Goal: Task Accomplishment & Management: Complete application form

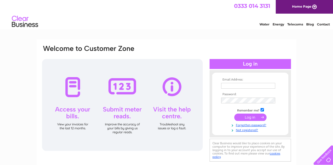
click at [228, 86] on input "text" at bounding box center [248, 86] width 54 height 6
type input "[EMAIL_ADDRESS][DOMAIN_NAME]"
click at [244, 131] on link "Not registered?" at bounding box center [251, 130] width 60 height 5
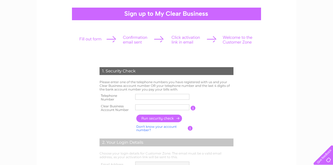
scroll to position [53, 0]
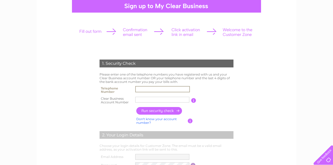
click at [137, 91] on input "text" at bounding box center [162, 89] width 55 height 6
type input "01415585252"
click at [139, 99] on input "text" at bounding box center [162, 100] width 55 height 6
type input "421693"
click at [153, 110] on input "button" at bounding box center [159, 111] width 46 height 8
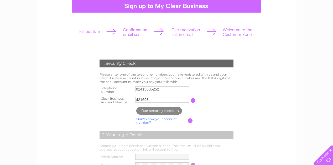
type input "**********"
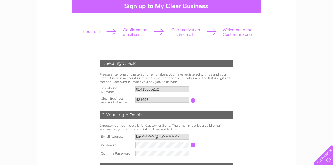
click at [282, 113] on form "1. Security Check Please enter one of the telephone numbers you have registered…" at bounding box center [167, 137] width 250 height 177
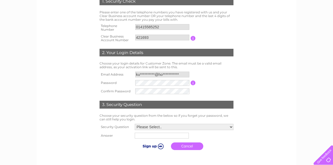
scroll to position [116, 0]
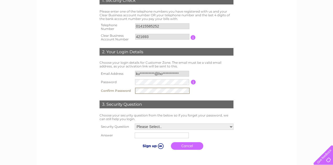
click at [231, 126] on select "Please Select.. In what town or city was your first job? In what town or city d…" at bounding box center [184, 127] width 99 height 6
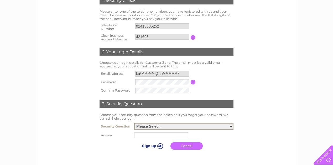
select select "1"
click at [148, 136] on input "text" at bounding box center [162, 135] width 55 height 6
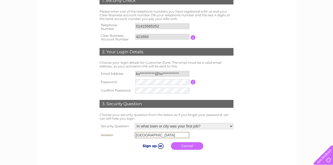
type input "Glasgow"
click at [160, 146] on input "submit" at bounding box center [152, 145] width 32 height 7
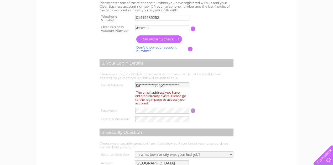
scroll to position [126, 0]
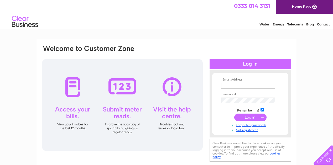
click at [230, 87] on input "text" at bounding box center [248, 86] width 54 height 6
type input "**********"
click at [226, 102] on td at bounding box center [250, 101] width 61 height 8
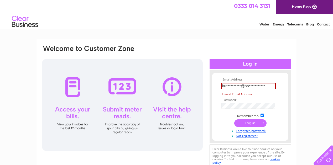
click at [172, 87] on div at bounding box center [122, 105] width 161 height 92
click at [325, 23] on link "Contact" at bounding box center [323, 24] width 13 height 4
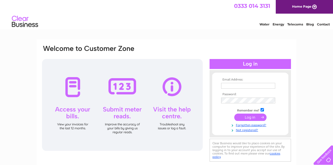
click at [309, 48] on div "Email Address: Password:" at bounding box center [166, 157] width 333 height 237
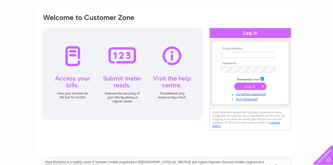
scroll to position [20, 0]
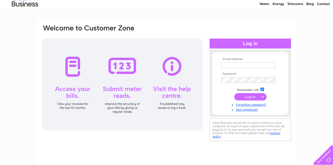
click at [170, 68] on div at bounding box center [122, 85] width 161 height 92
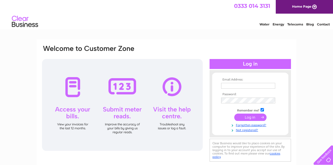
click at [308, 14] on div "Water Energy Telecoms Blog Contact" at bounding box center [166, 22] width 333 height 17
